Goal: Task Accomplishment & Management: Manage account settings

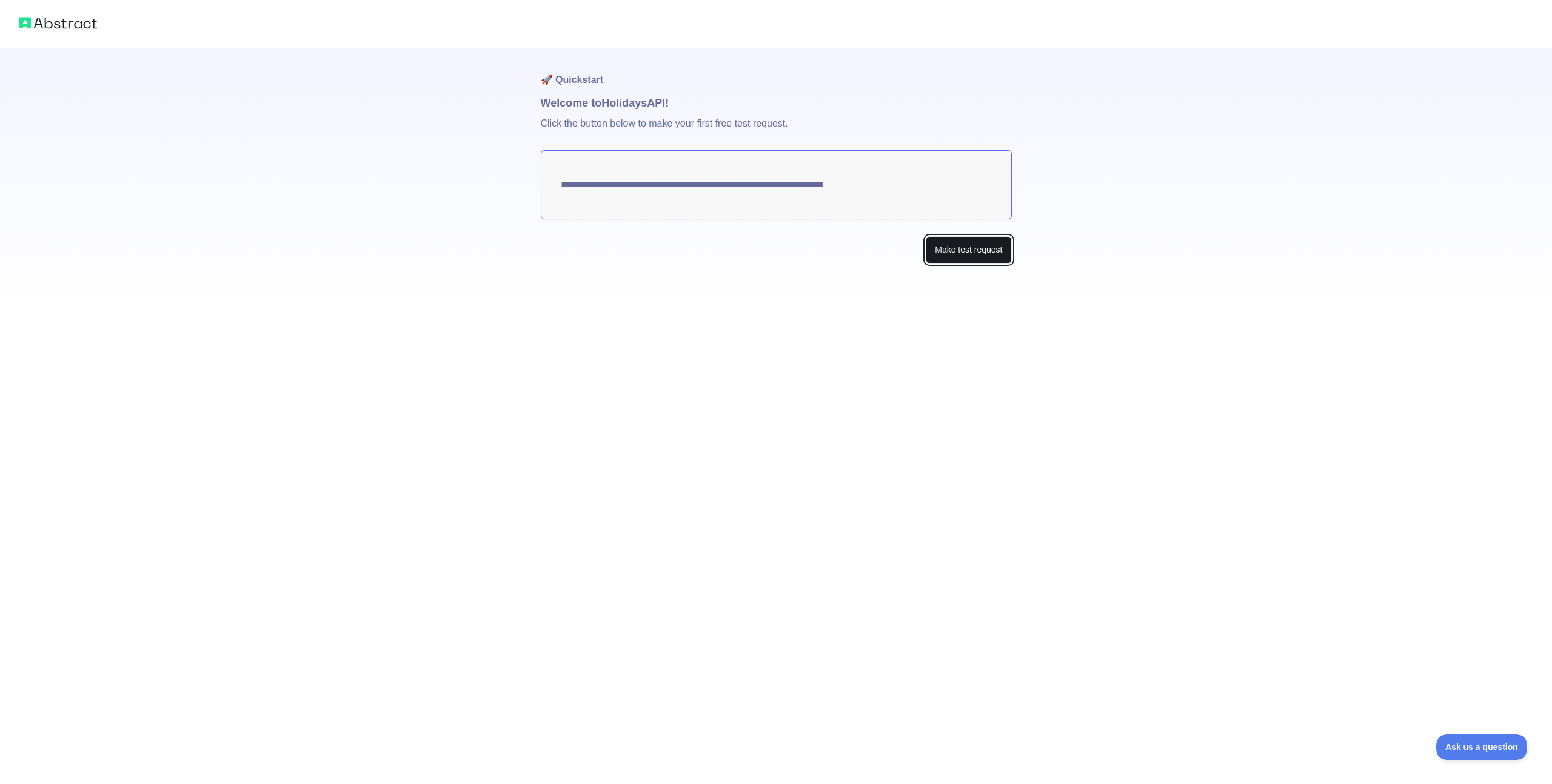
click at [1002, 247] on button "Make test request" at bounding box center [968, 249] width 86 height 27
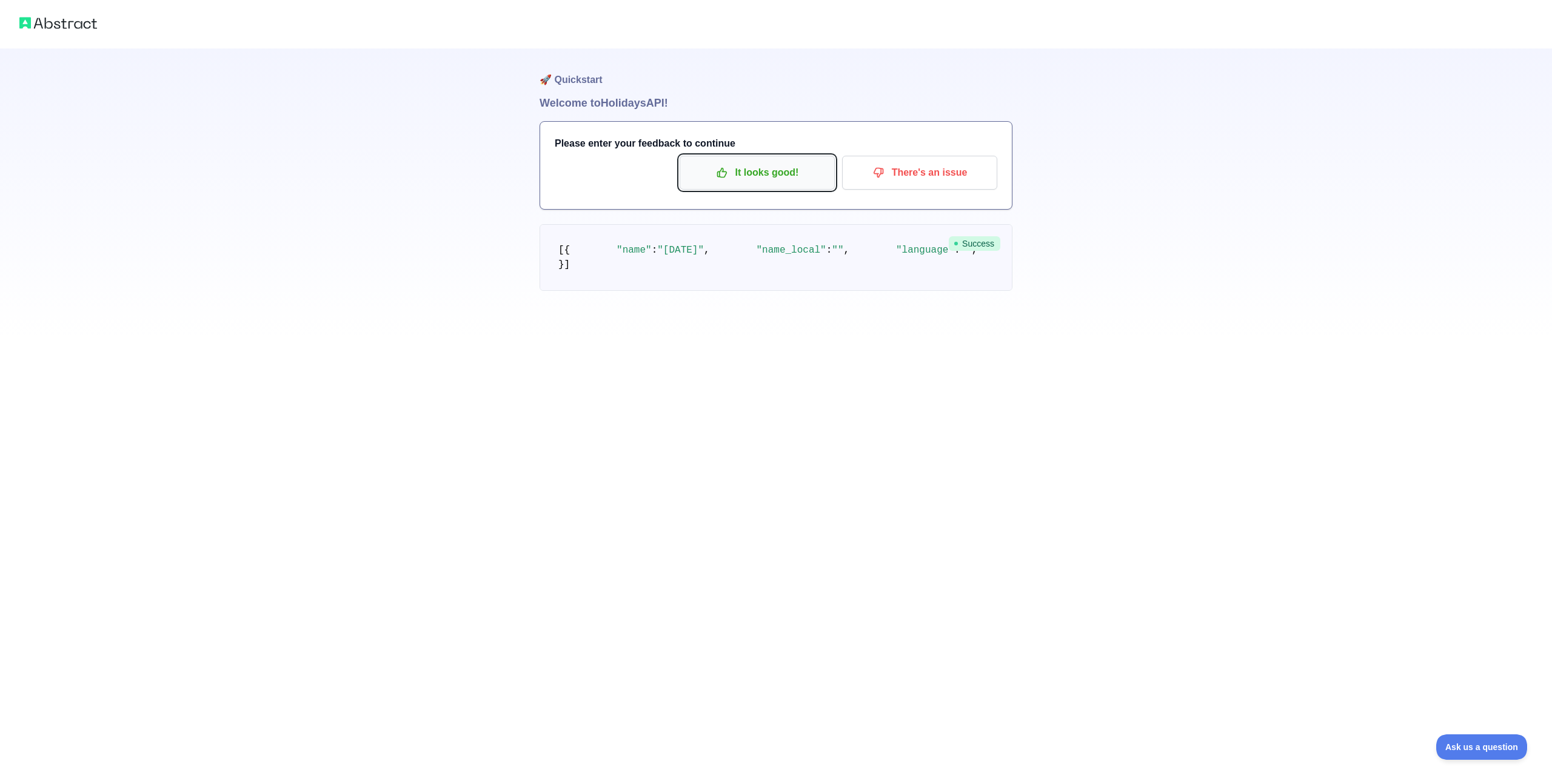
click at [786, 179] on p "It looks good!" at bounding box center [757, 172] width 137 height 20
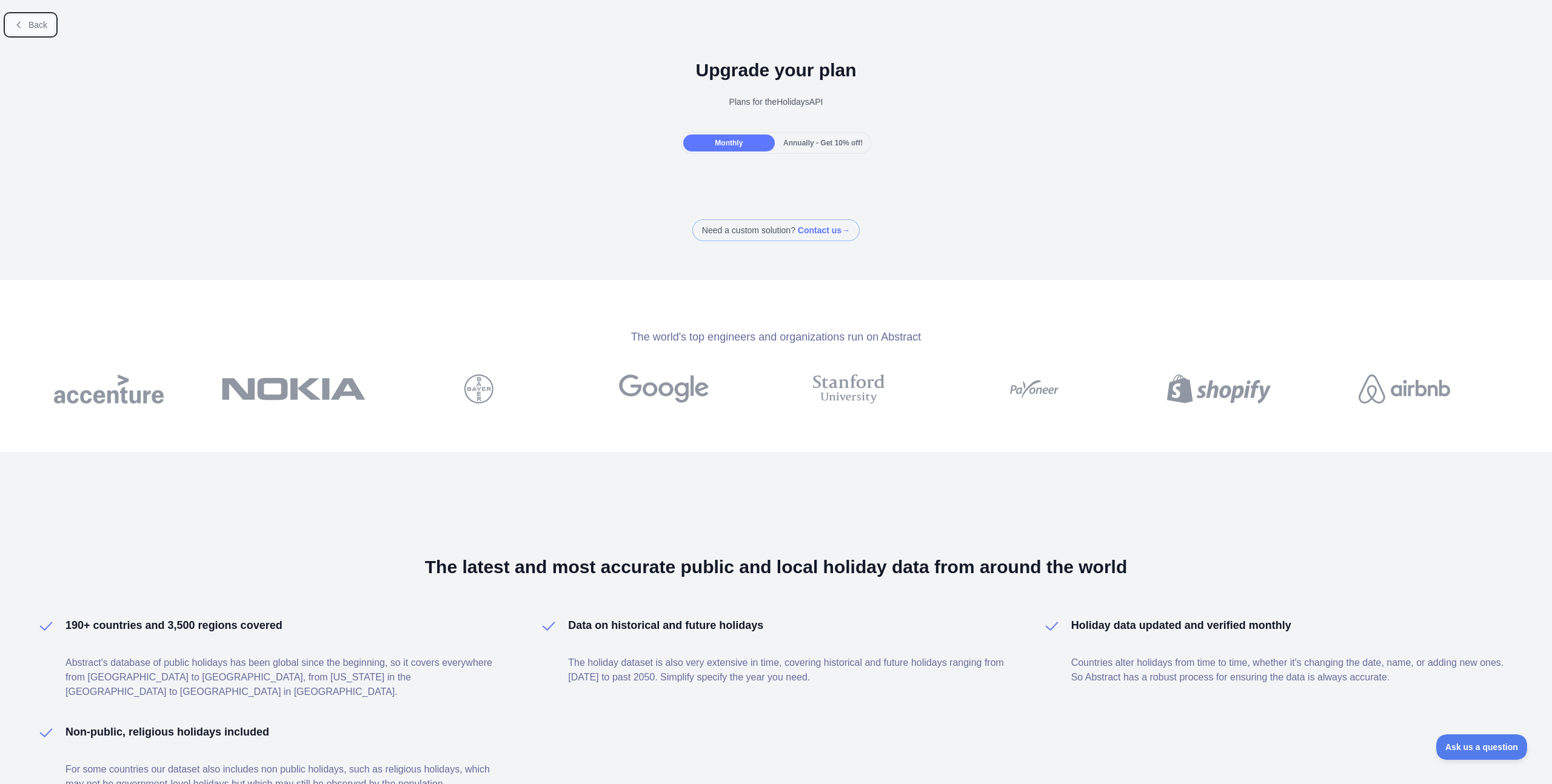
click at [47, 29] on span "Back" at bounding box center [39, 25] width 19 height 10
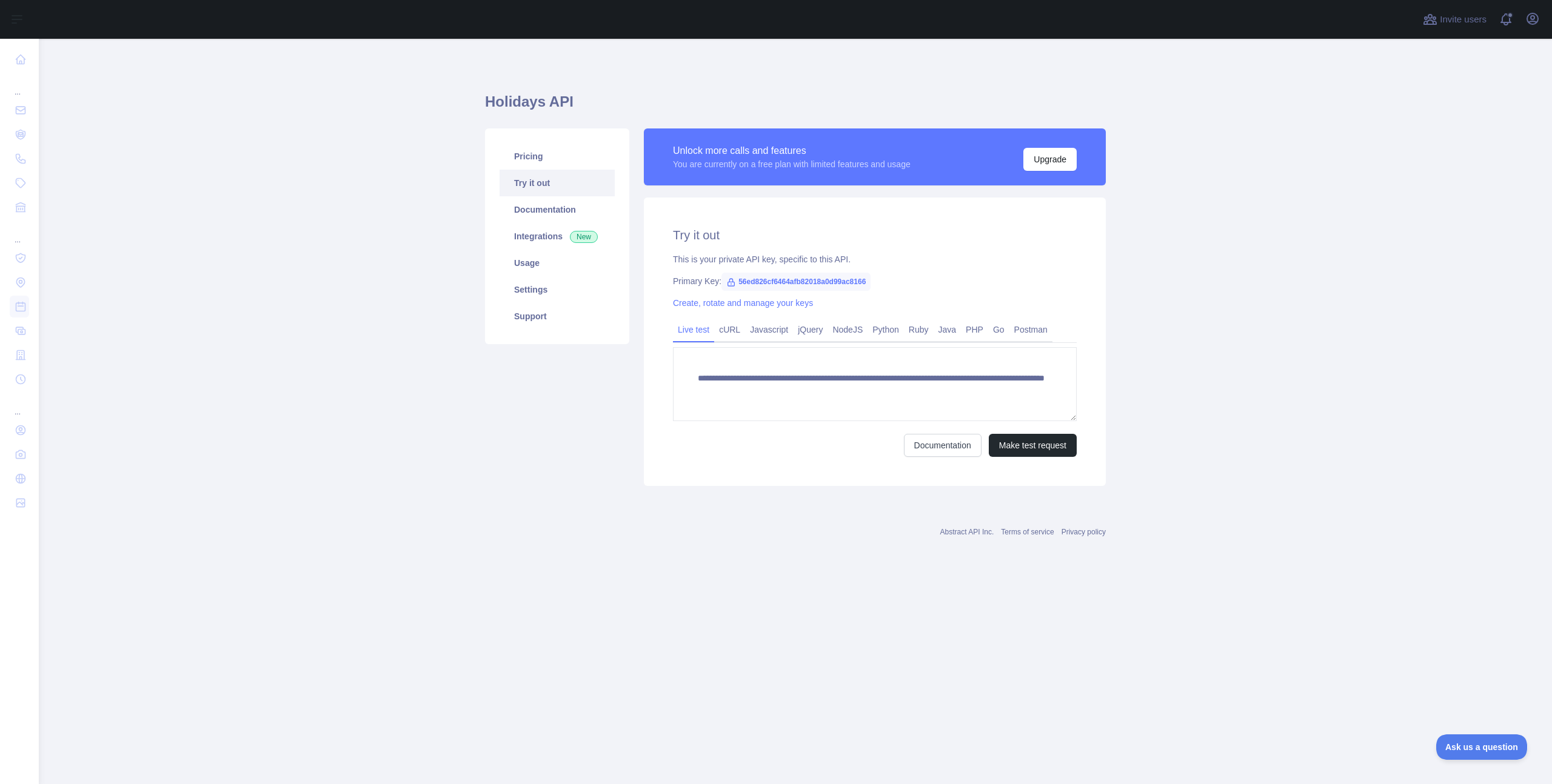
click at [744, 280] on span "56ed826cf6464afb82018a0d99ac8166" at bounding box center [796, 281] width 149 height 18
click at [728, 280] on icon at bounding box center [731, 282] width 10 height 10
click at [737, 284] on span "56ed826cf6464afb82018a0d99ac8166" at bounding box center [796, 281] width 149 height 18
click at [714, 305] on link "Create, rotate and manage your keys" at bounding box center [743, 303] width 140 height 10
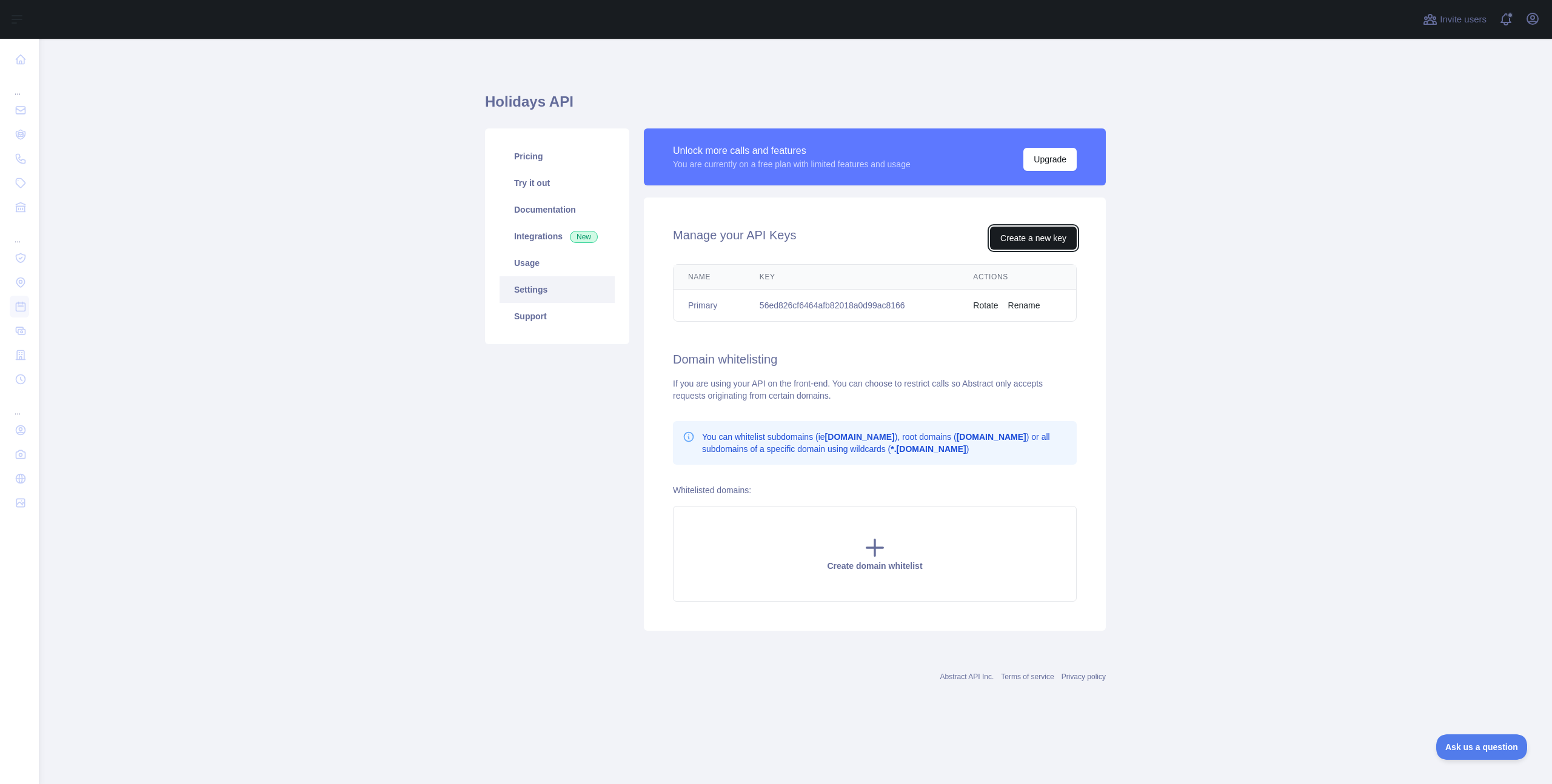
click at [1020, 243] on button "Create a new key" at bounding box center [1034, 238] width 87 height 23
click at [819, 309] on td "56ed826cf6464afb82018a0d99ac8166" at bounding box center [852, 305] width 214 height 32
click at [819, 308] on td "56ed826cf6464afb82018a0d99ac8166" at bounding box center [852, 305] width 214 height 32
copy td "56ed826cf6464afb82018a0d99ac8166"
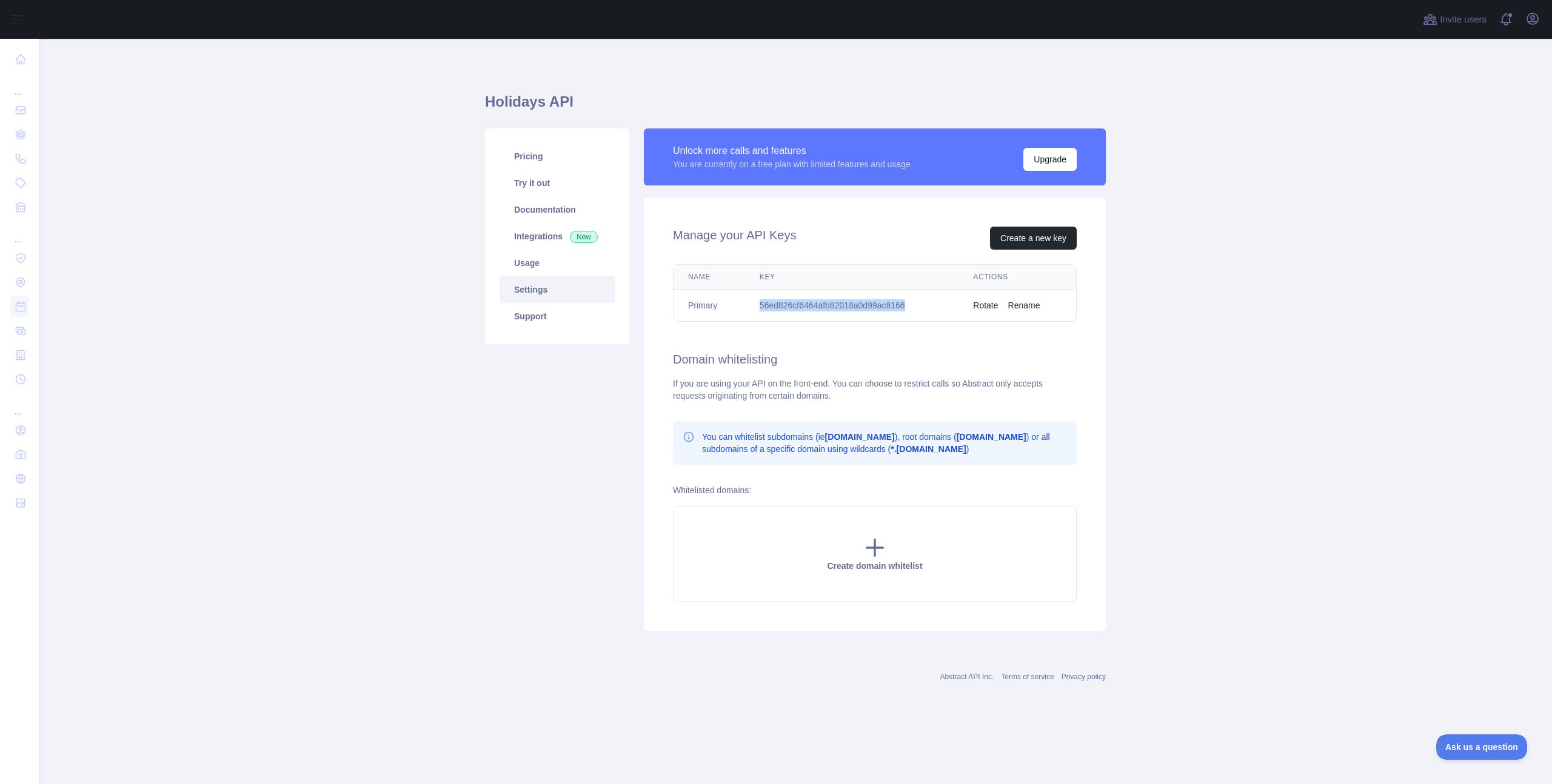
click at [826, 301] on td "56ed826cf6464afb82018a0d99ac8166" at bounding box center [852, 305] width 214 height 32
copy td "56ed826cf6464afb82018a0d99ac8166"
click at [866, 301] on td "56ed826cf6464afb82018a0d99ac8166" at bounding box center [852, 305] width 214 height 32
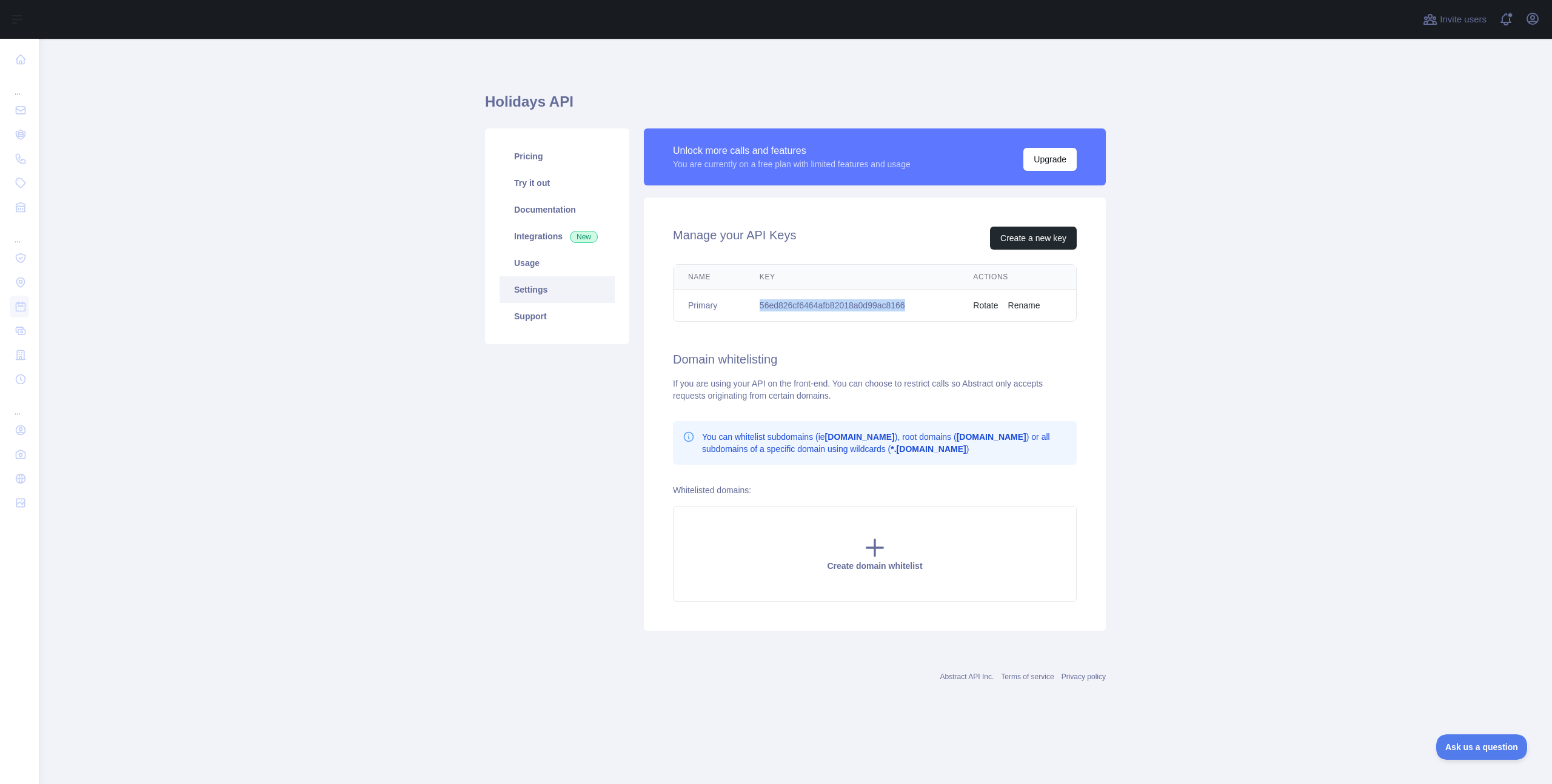
click at [866, 301] on td "56ed826cf6464afb82018a0d99ac8166" at bounding box center [852, 305] width 214 height 32
copy td "56ed826cf6464afb82018a0d99ac8166"
